Goal: Task Accomplishment & Management: Complete application form

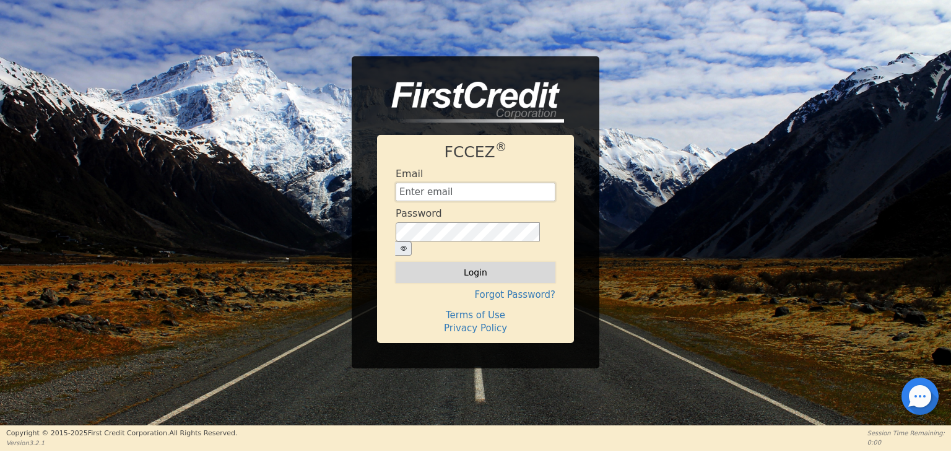
type input "[EMAIL_ADDRESS][DOMAIN_NAME]"
click at [477, 263] on button "Login" at bounding box center [476, 272] width 160 height 21
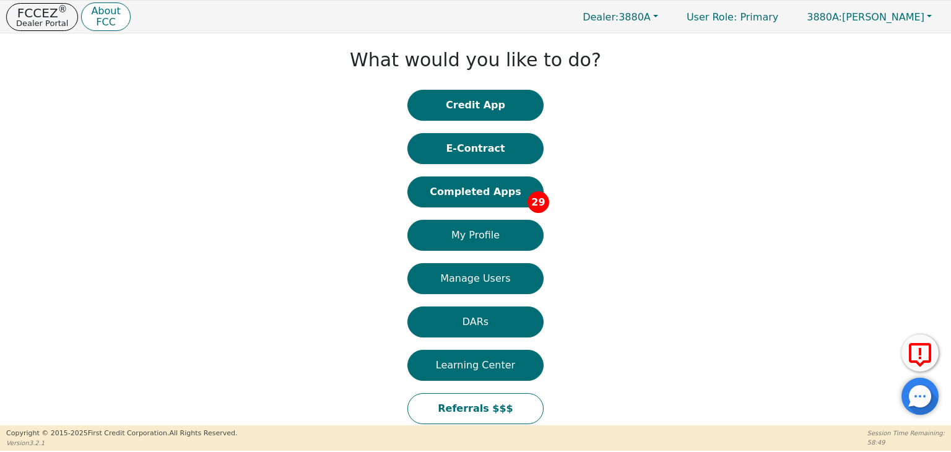
click at [505, 196] on button "Completed Apps 29" at bounding box center [476, 192] width 136 height 31
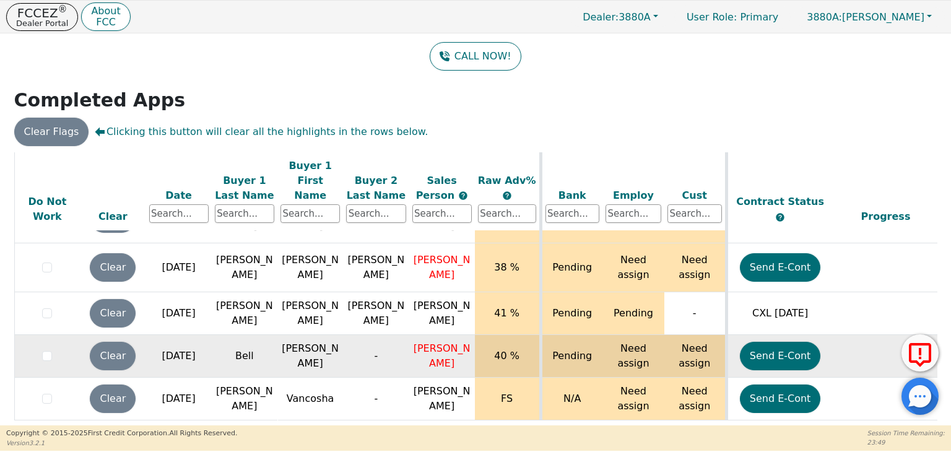
scroll to position [1092, 0]
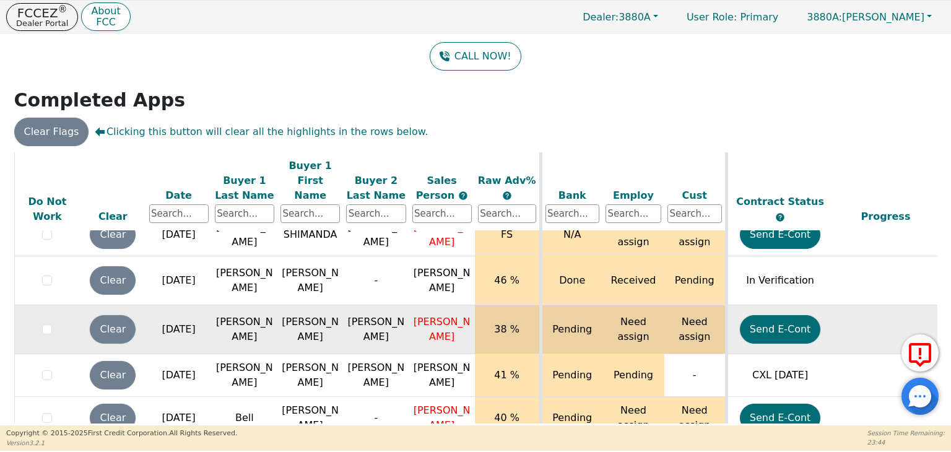
click at [844, 315] on td at bounding box center [886, 329] width 107 height 49
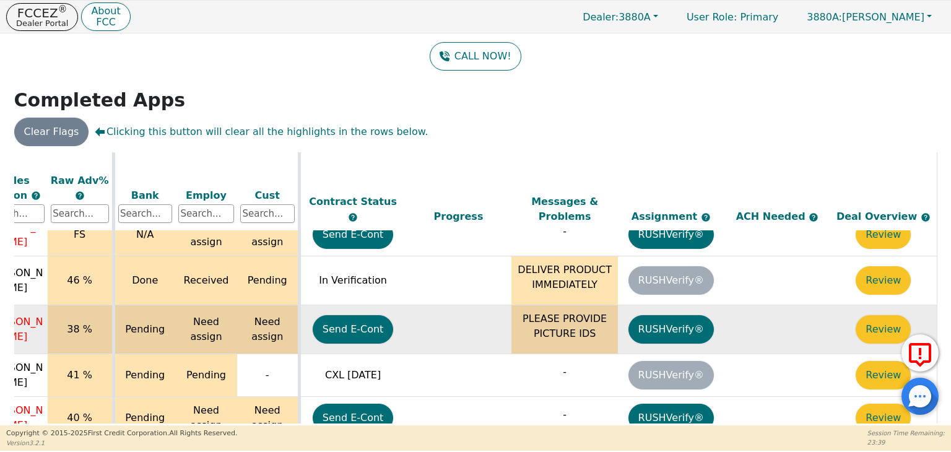
scroll to position [1092, 434]
click at [868, 315] on button "Review" at bounding box center [883, 329] width 55 height 28
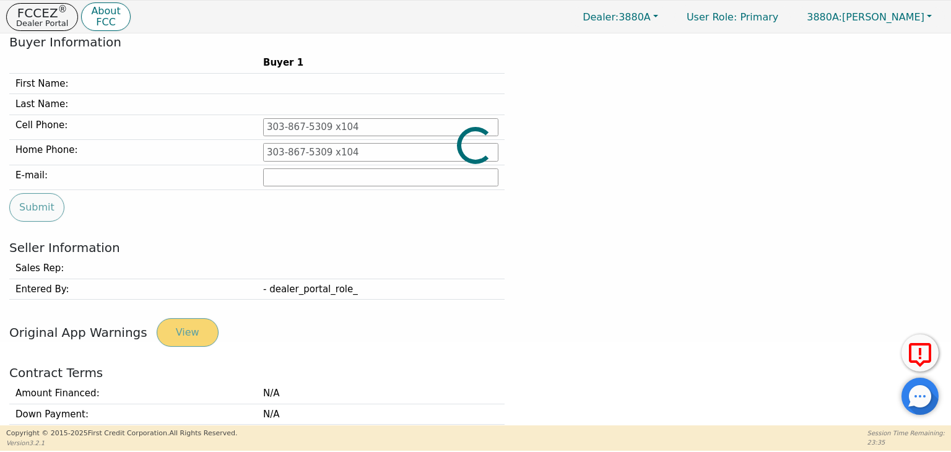
type input "[PHONE_NUMBER]"
type input "[EMAIL_ADDRESS][DOMAIN_NAME]"
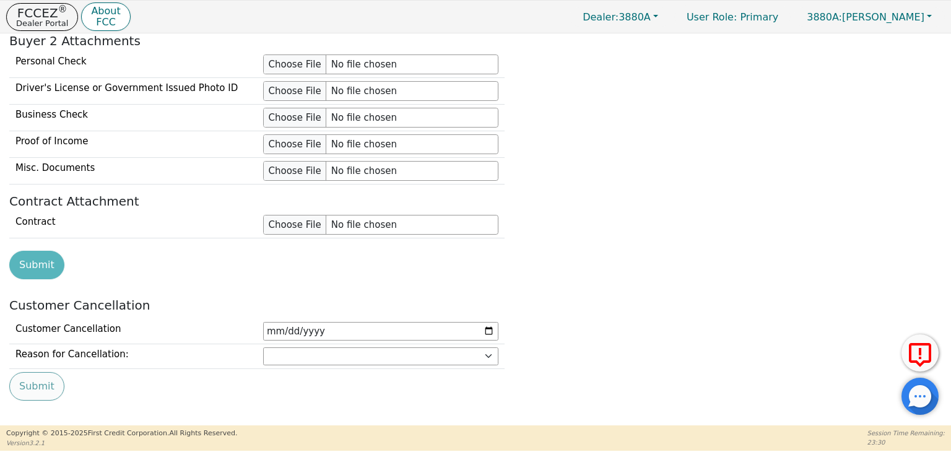
scroll to position [1338, 0]
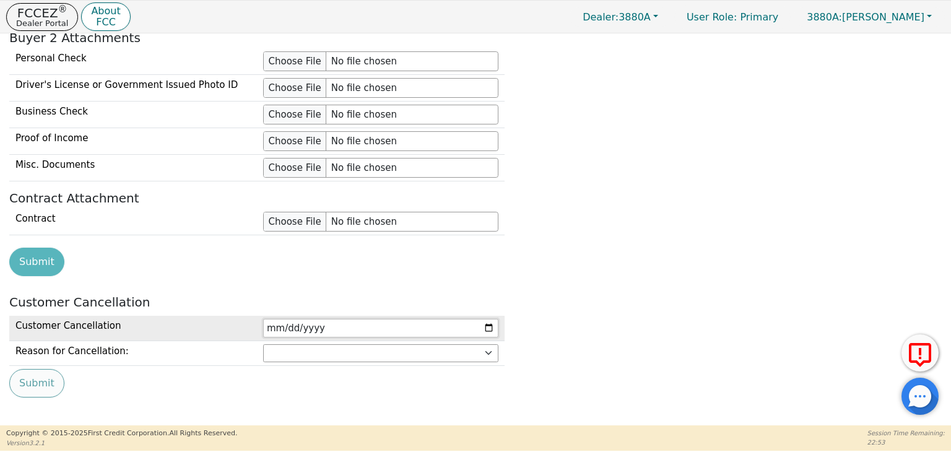
click at [320, 321] on input "date" at bounding box center [380, 328] width 235 height 19
click at [279, 323] on input "date" at bounding box center [380, 328] width 235 height 19
click at [489, 320] on input "date" at bounding box center [380, 328] width 235 height 19
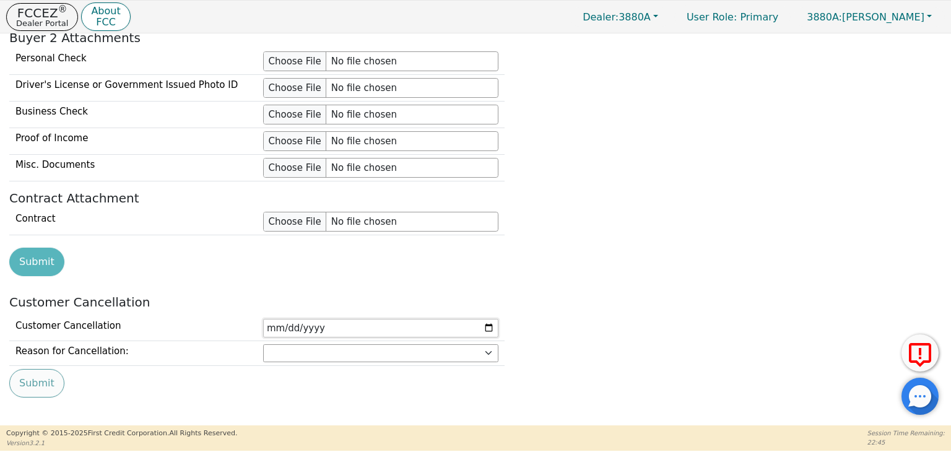
type input "[DATE]"
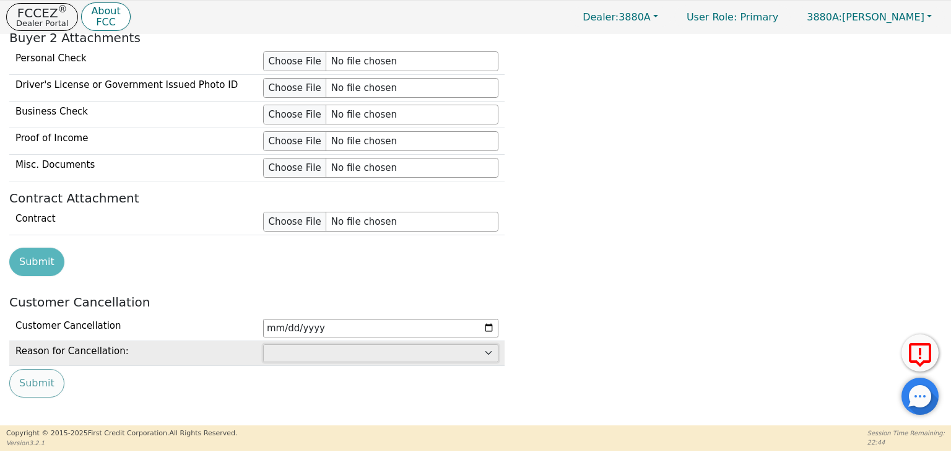
click at [313, 344] on select "Customer: cannot afford Customer: dissatisfied with product Customer: unavailab…" at bounding box center [380, 353] width 235 height 19
select select "Customer: cannot afford"
click at [263, 344] on select "Customer: cannot afford Customer: dissatisfied with product Customer: unavailab…" at bounding box center [380, 353] width 235 height 19
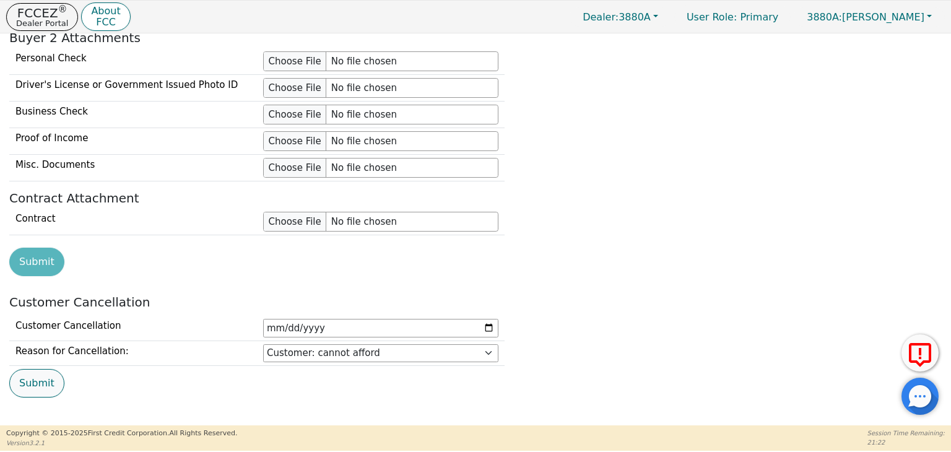
click at [28, 375] on button "Submit" at bounding box center [36, 383] width 55 height 28
click at [25, 378] on button "Submit" at bounding box center [36, 383] width 55 height 28
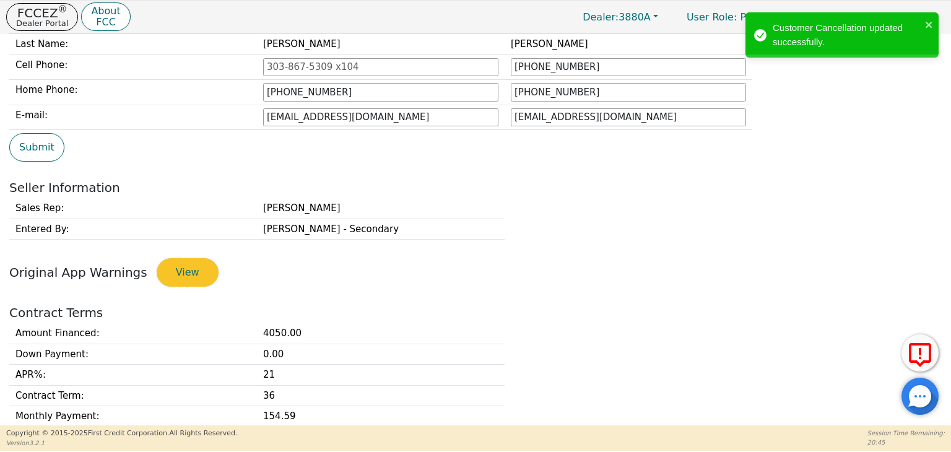
scroll to position [0, 0]
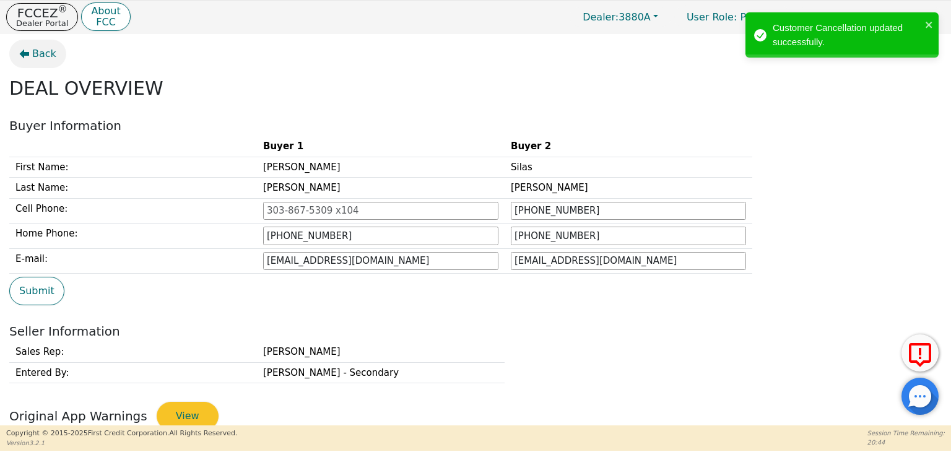
click at [44, 59] on span "Back" at bounding box center [44, 53] width 24 height 15
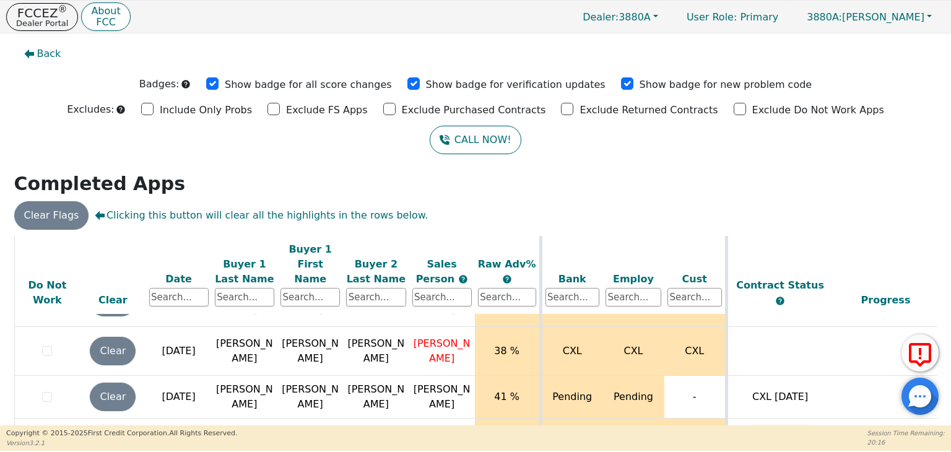
scroll to position [84, 0]
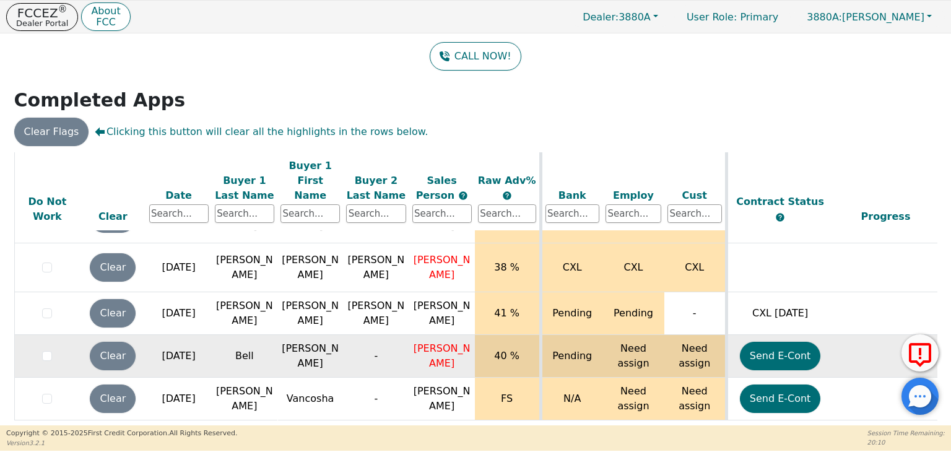
click at [843, 335] on td at bounding box center [886, 356] width 107 height 43
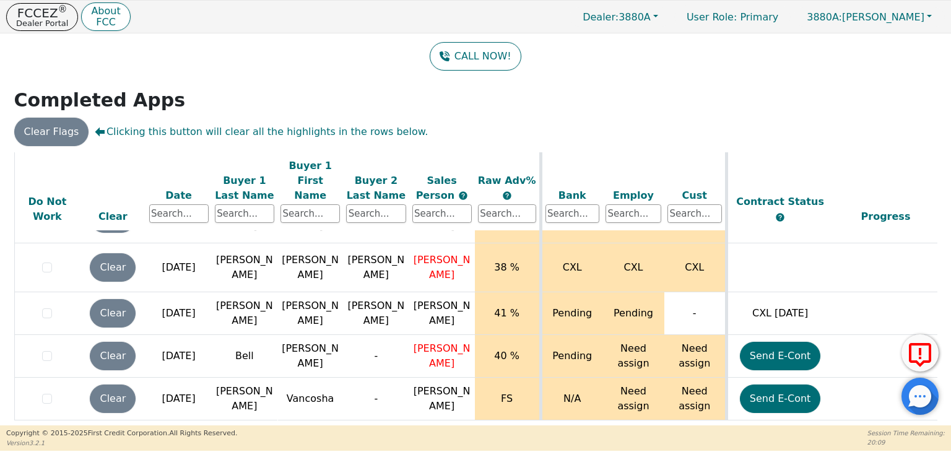
drag, startPoint x: 624, startPoint y: 422, endPoint x: 889, endPoint y: 418, distance: 265.1
click at [889, 418] on div "ALL VALUES ON THIS PAGE ARE UPDATED IN REAL TIME VERIFICATION STATUS Do Not Wor…" at bounding box center [475, 287] width 923 height 271
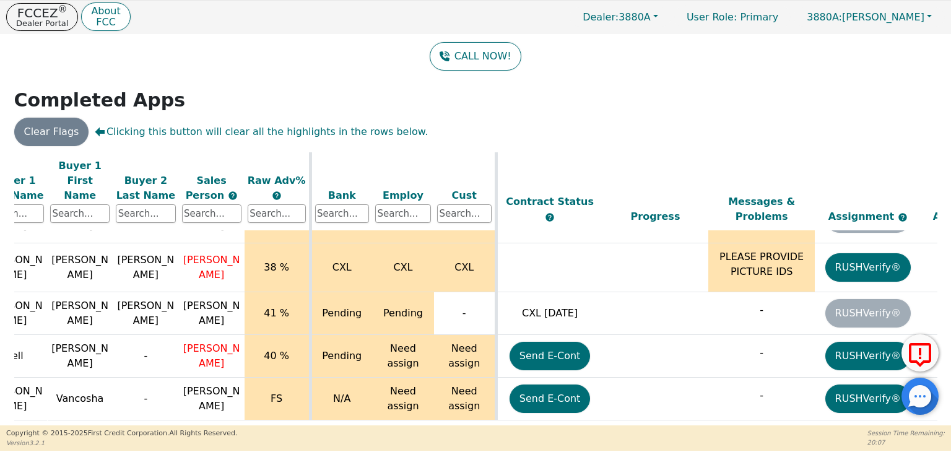
scroll to position [1154, 434]
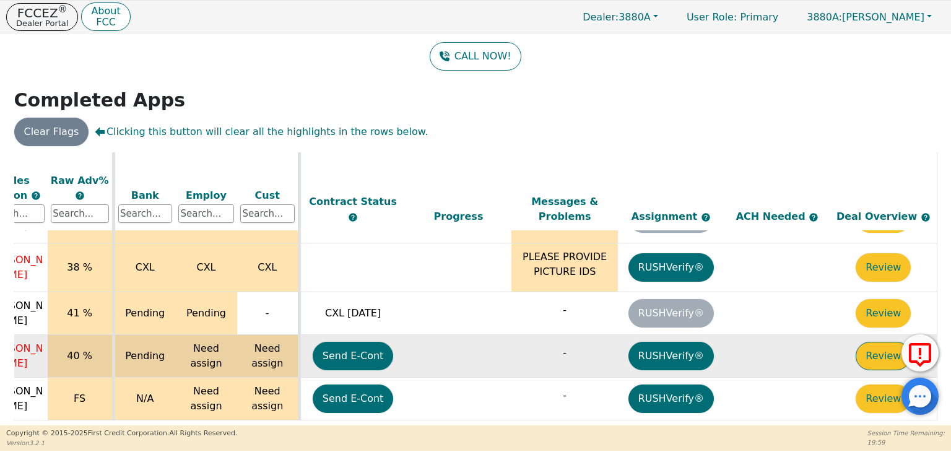
click at [870, 342] on button "Review" at bounding box center [883, 356] width 55 height 28
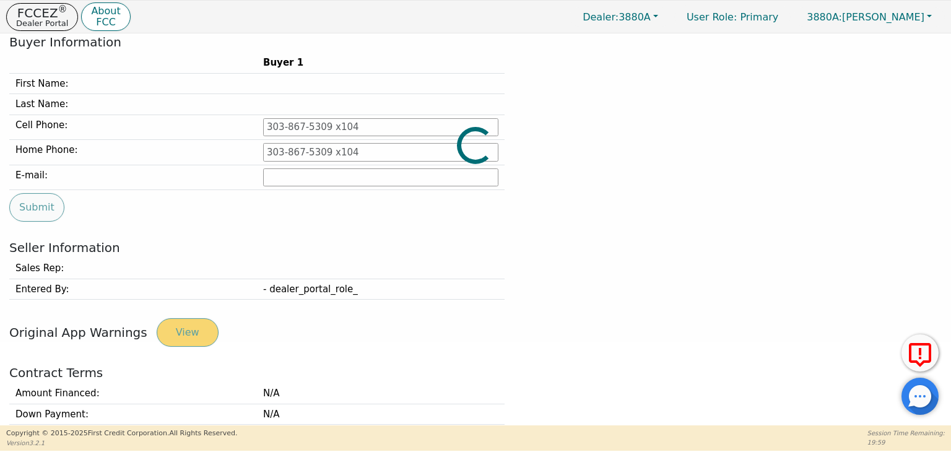
type input "[PHONE_NUMBER]"
type input "[EMAIL_ADDRESS][DOMAIN_NAME]"
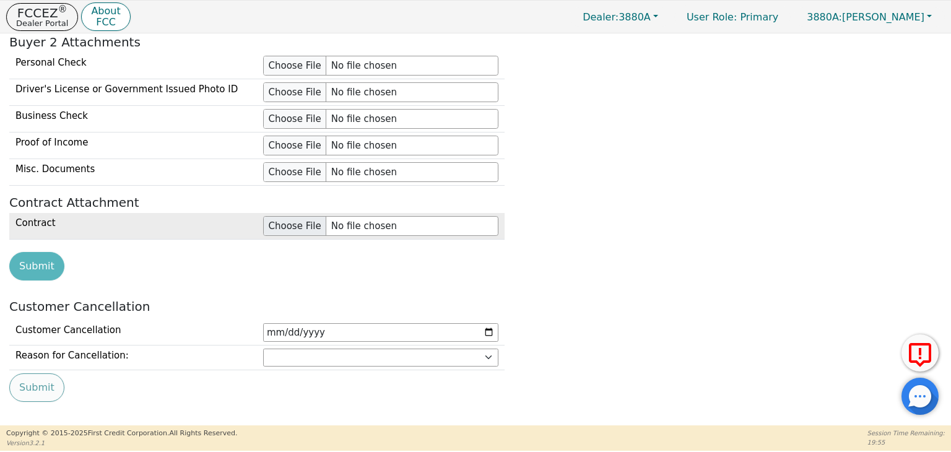
scroll to position [1338, 0]
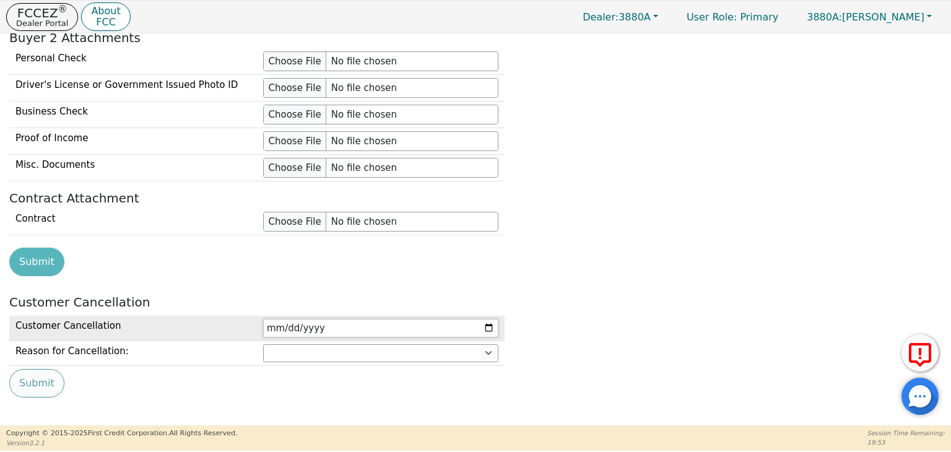
click at [282, 319] on input "date" at bounding box center [380, 328] width 235 height 19
click at [489, 319] on input "date" at bounding box center [380, 328] width 235 height 19
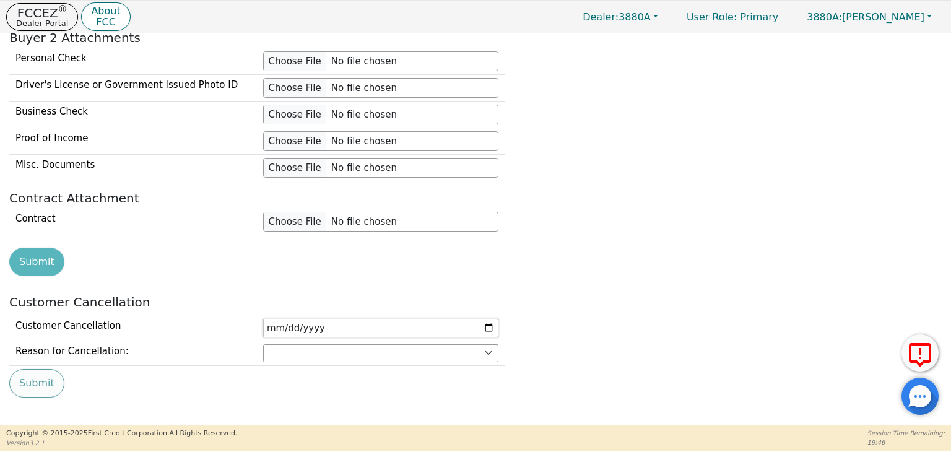
type input "[DATE]"
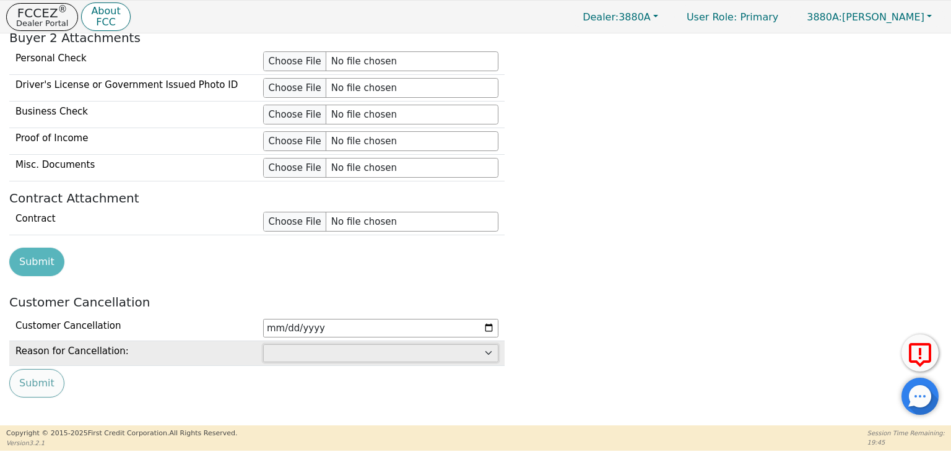
click at [305, 347] on select "Customer: cannot afford Customer: dissatisfied with product Customer: unavailab…" at bounding box center [380, 353] width 235 height 19
select select "Customer: cannot afford"
click at [263, 344] on select "Customer: cannot afford Customer: dissatisfied with product Customer: unavailab…" at bounding box center [380, 353] width 235 height 19
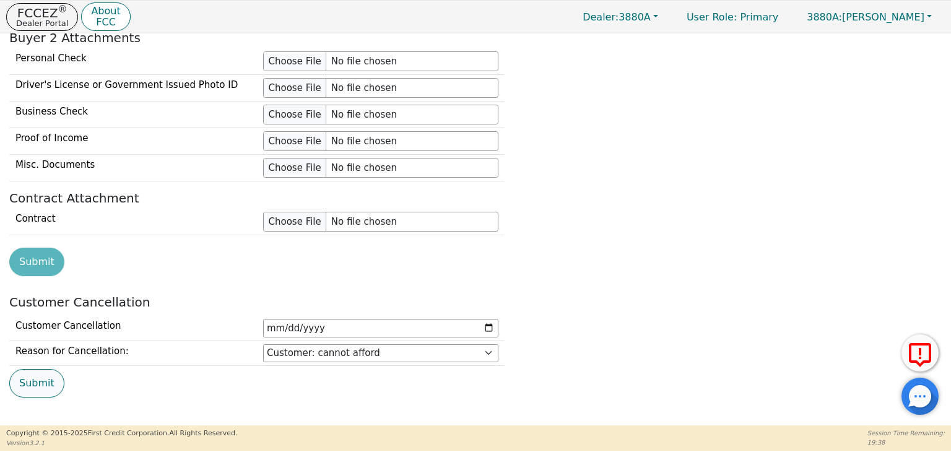
click at [35, 376] on button "Submit" at bounding box center [36, 383] width 55 height 28
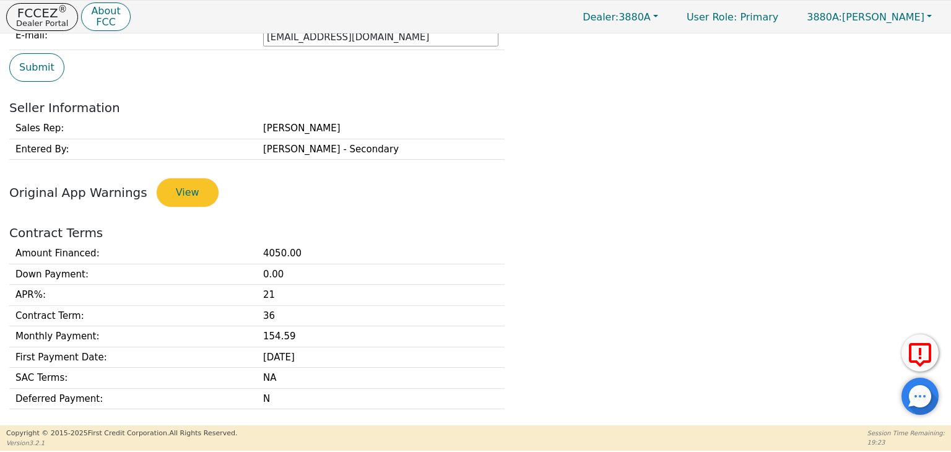
scroll to position [0, 0]
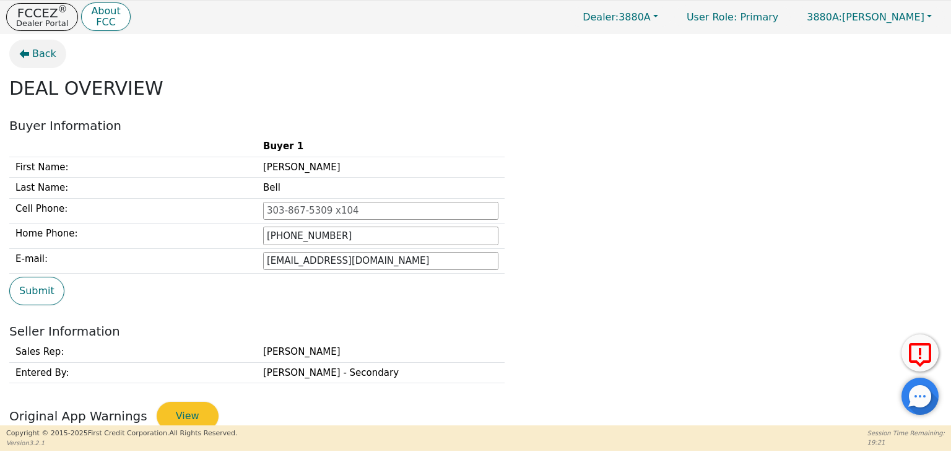
click at [38, 51] on span "Back" at bounding box center [44, 53] width 24 height 15
